Goal: Task Accomplishment & Management: Manage account settings

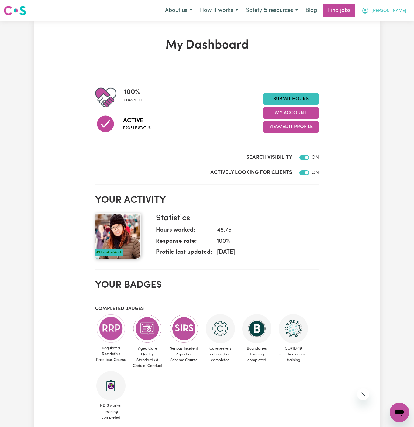
click at [400, 10] on span "[PERSON_NAME]" at bounding box center [388, 11] width 35 height 7
click at [392, 23] on link "My Account" at bounding box center [386, 24] width 48 height 12
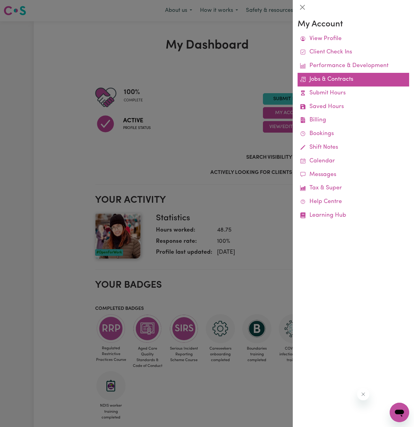
click at [333, 77] on link "Jobs & Contracts" at bounding box center [352, 80] width 111 height 14
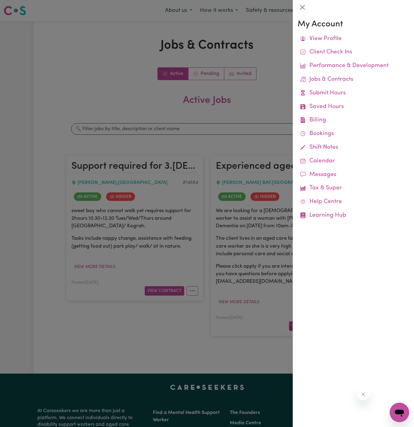
click at [242, 115] on div at bounding box center [207, 213] width 414 height 427
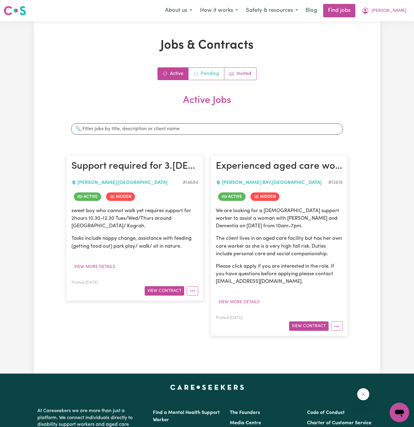
click at [208, 70] on link "Pending" at bounding box center [206, 74] width 36 height 12
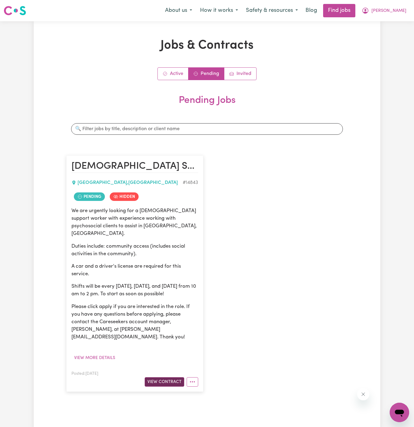
click at [179, 378] on button "View Contract" at bounding box center [164, 382] width 39 height 9
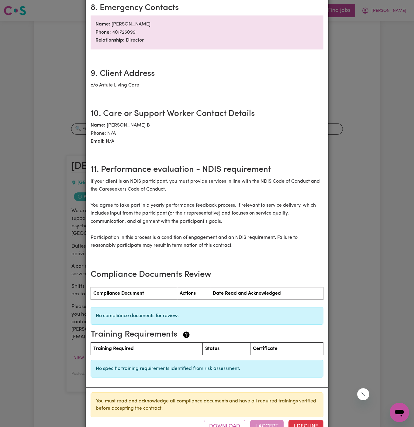
scroll to position [604, 0]
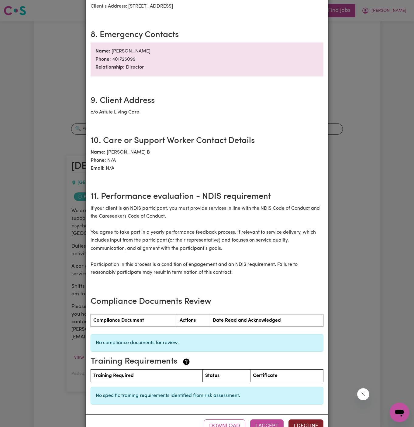
click at [311, 420] on button "I Decline" at bounding box center [305, 426] width 35 height 13
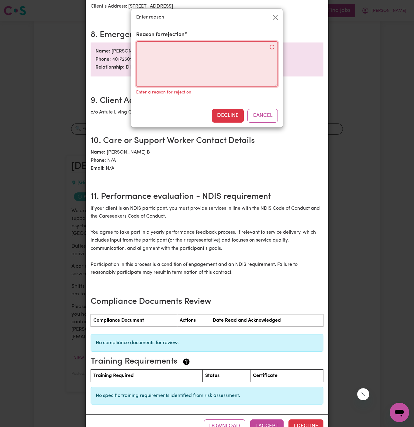
click at [223, 59] on textarea "Reason for rejection" at bounding box center [207, 64] width 142 height 46
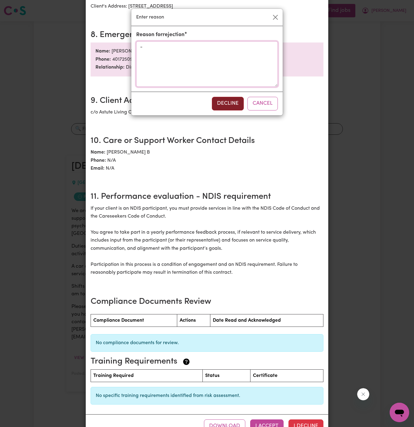
type textarea "-"
click at [229, 105] on button "Decline" at bounding box center [228, 103] width 32 height 13
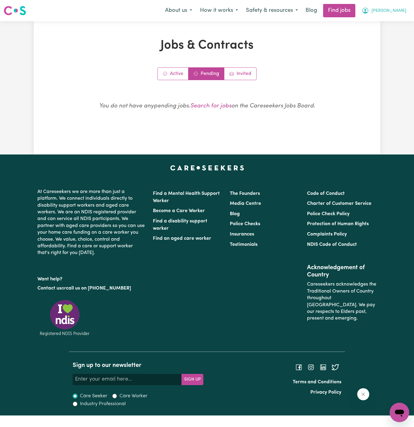
click at [401, 10] on span "[PERSON_NAME]" at bounding box center [388, 11] width 35 height 7
click at [400, 20] on link "My Account" at bounding box center [386, 24] width 48 height 12
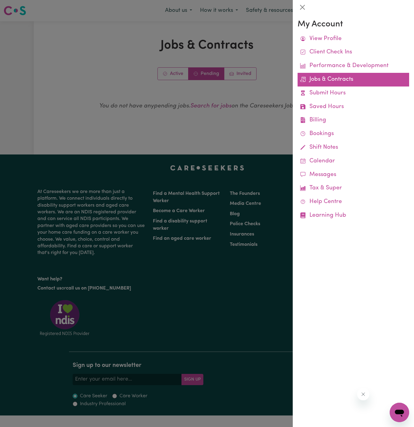
click at [331, 75] on link "Jobs & Contracts" at bounding box center [352, 80] width 111 height 14
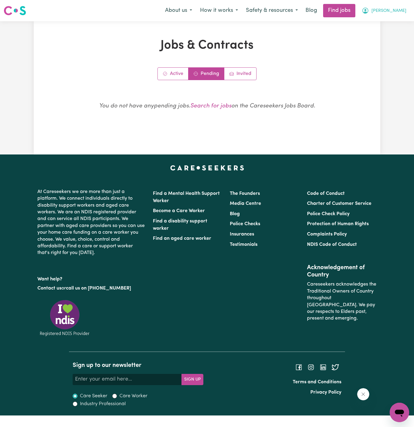
click at [403, 8] on span "[PERSON_NAME]" at bounding box center [388, 11] width 35 height 7
click at [399, 19] on link "My Account" at bounding box center [386, 24] width 48 height 12
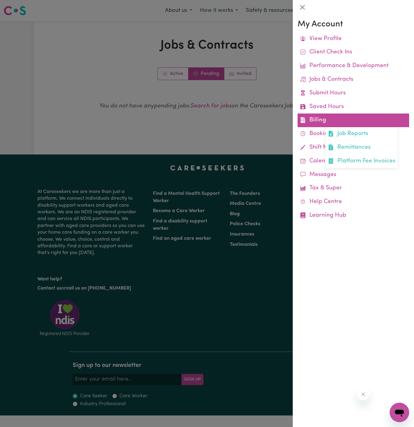
click at [318, 118] on link "Billing Job Reports Remittances Platform Fee Invoices" at bounding box center [352, 121] width 111 height 14
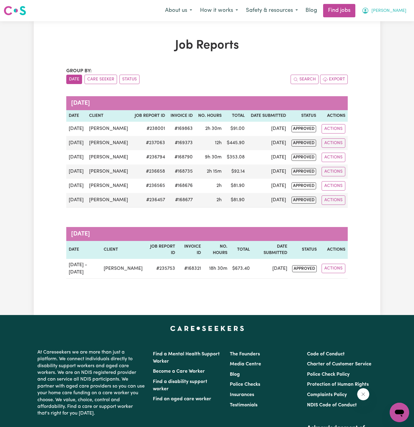
click at [400, 12] on span "[PERSON_NAME]" at bounding box center [388, 11] width 35 height 7
click at [399, 22] on link "My Account" at bounding box center [386, 24] width 48 height 12
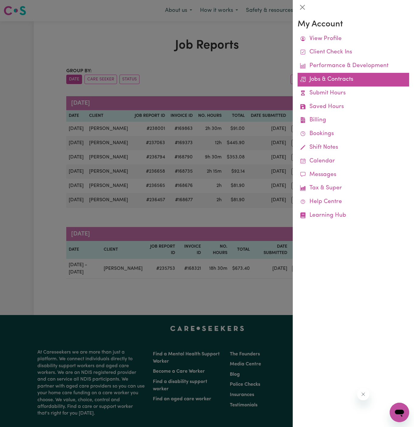
click at [334, 78] on link "Jobs & Contracts" at bounding box center [352, 80] width 111 height 14
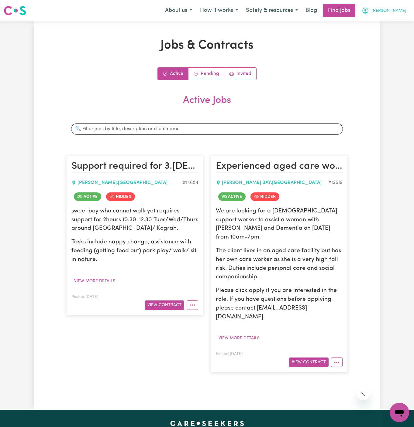
click at [397, 10] on span "[PERSON_NAME]" at bounding box center [388, 11] width 35 height 7
click at [400, 18] on link "My Account" at bounding box center [386, 24] width 48 height 12
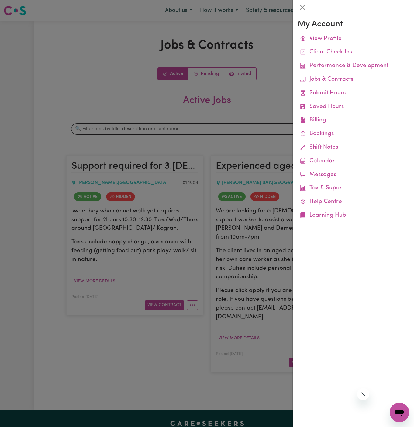
click at [282, 65] on div at bounding box center [207, 213] width 414 height 427
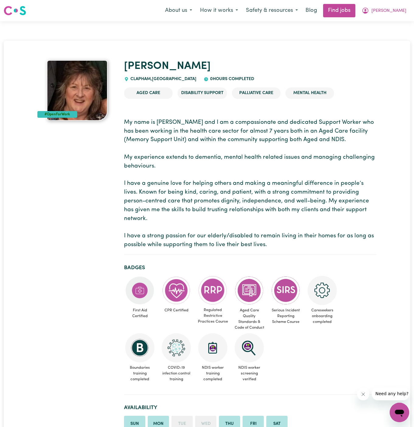
click at [144, 81] on div "CLAPHAM , [GEOGRAPHIC_DATA]" at bounding box center [160, 79] width 72 height 7
click at [144, 81] on span "CLAPHAM , [GEOGRAPHIC_DATA]" at bounding box center [162, 79] width 67 height 5
copy span "CLAPHAM"
